Goal: Task Accomplishment & Management: Manage account settings

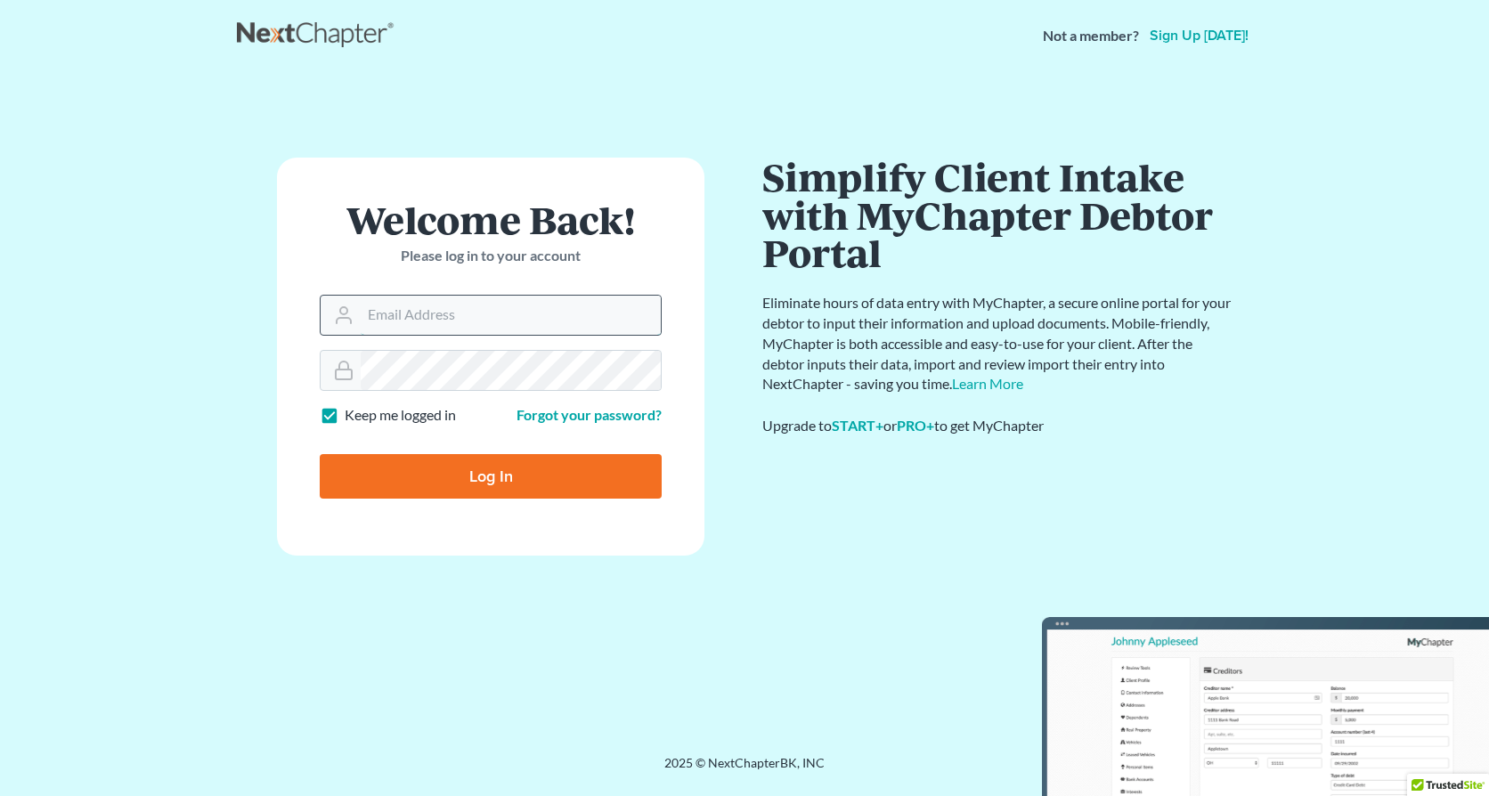
click at [403, 321] on input "Email Address" at bounding box center [511, 315] width 300 height 39
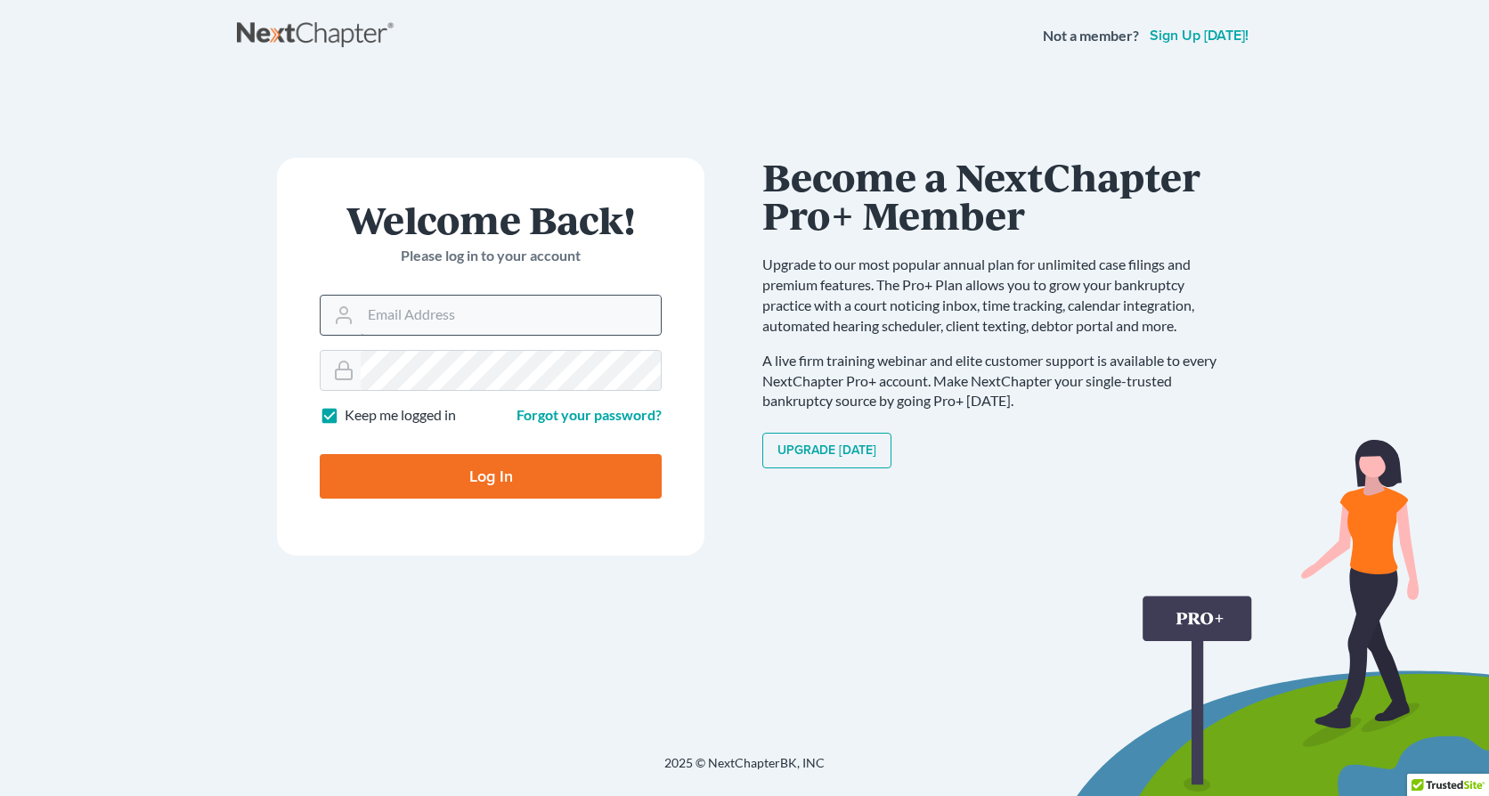
click at [426, 312] on input "Email Address" at bounding box center [511, 315] width 300 height 39
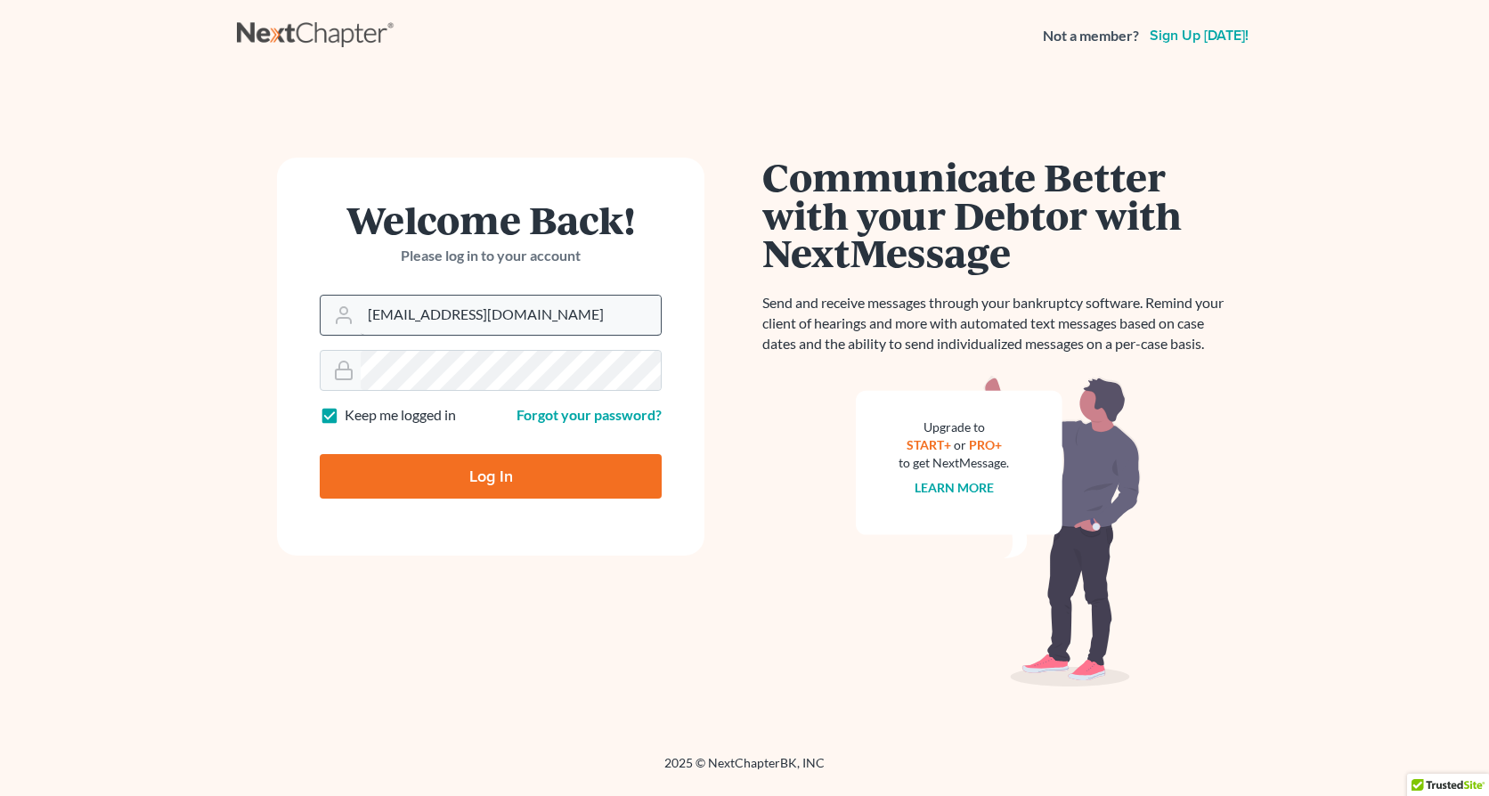
type input "[EMAIL_ADDRESS][DOMAIN_NAME]"
click at [320, 454] on input "Log In" at bounding box center [491, 476] width 342 height 45
type input "Thinking..."
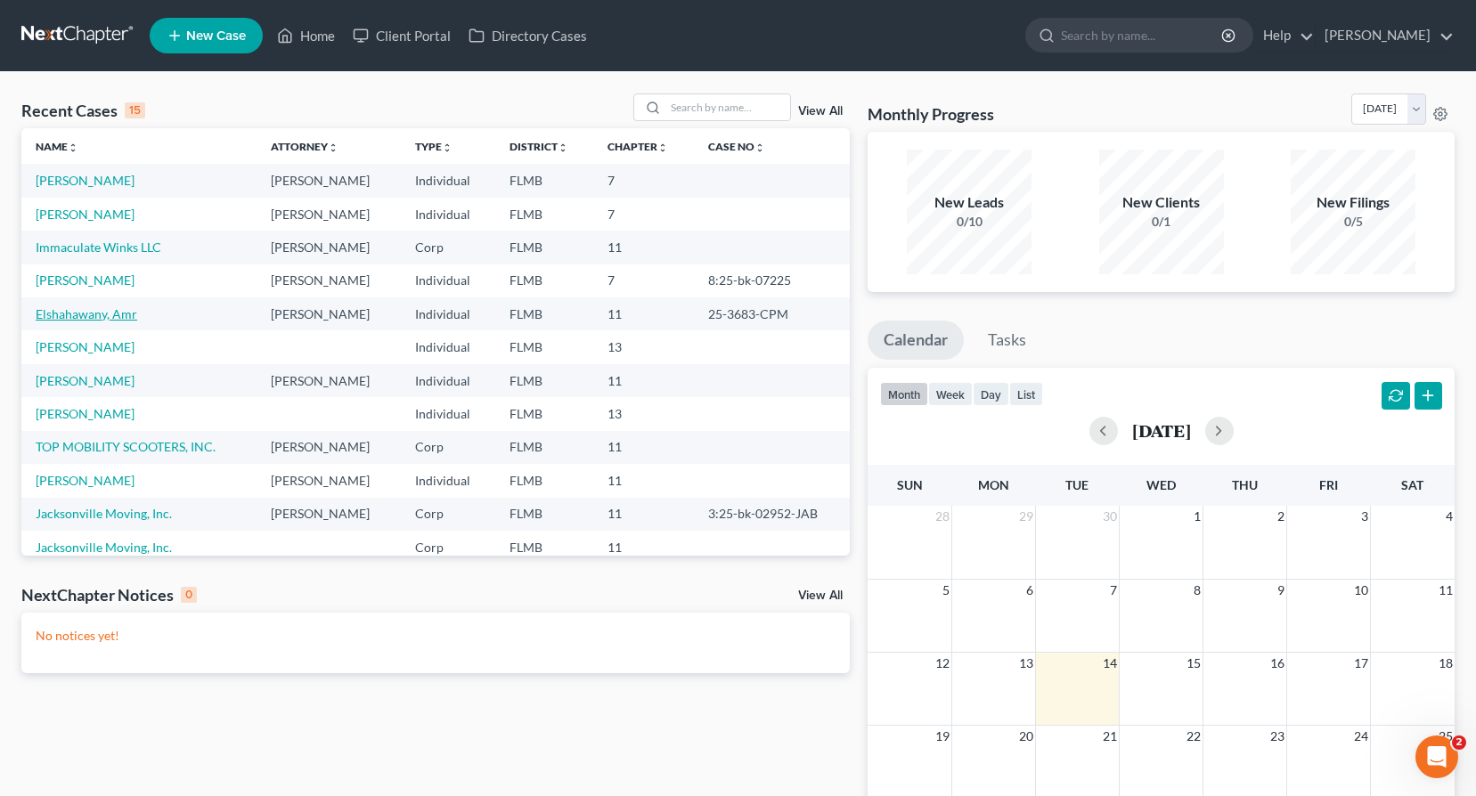
click at [85, 309] on link "Elshahawany, Amr" at bounding box center [87, 313] width 102 height 15
